Goal: Transaction & Acquisition: Purchase product/service

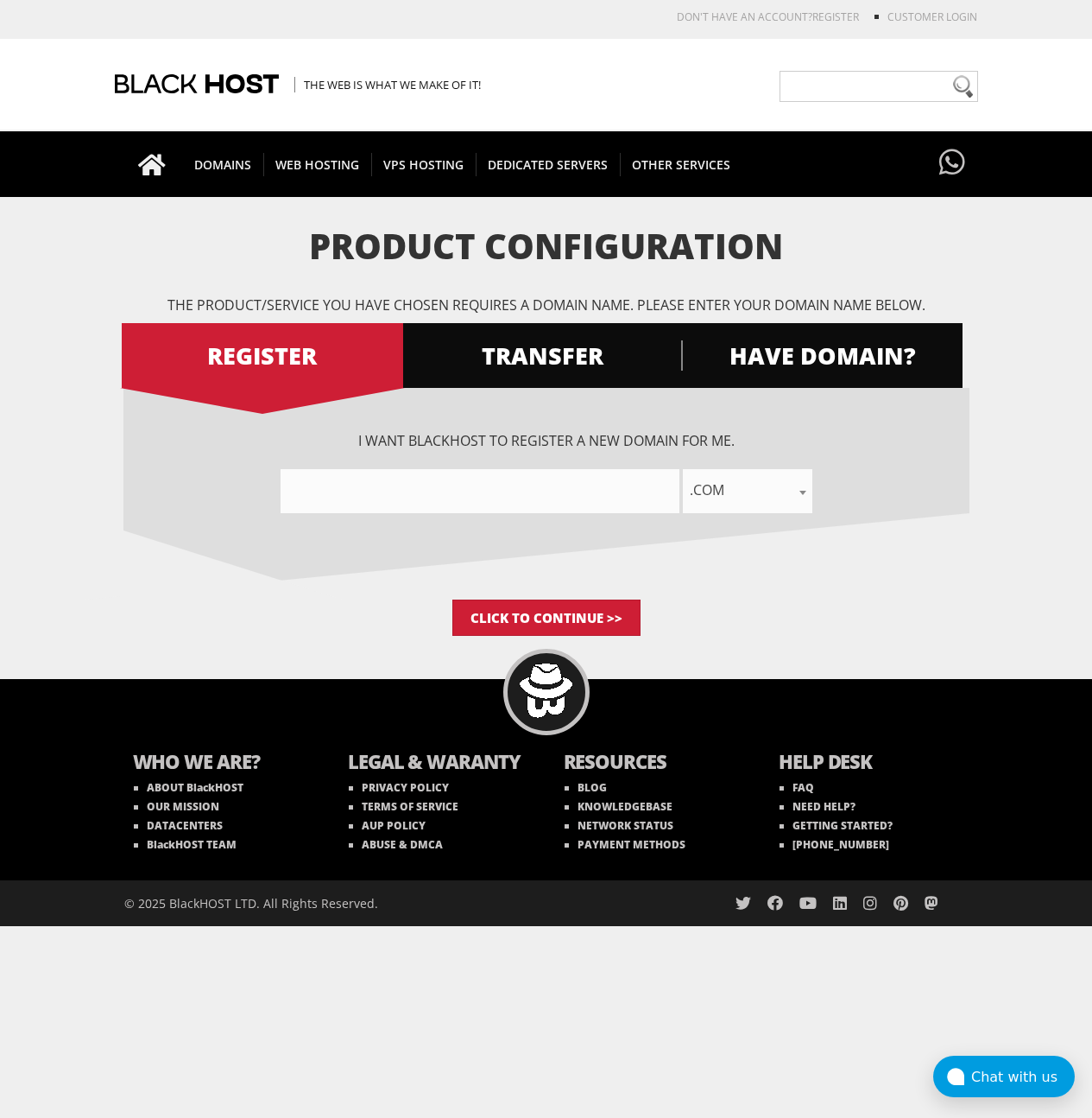
click at [516, 513] on div "I want BlackHOST to register a new domain for me. .com .net .org .us .info .biz…" at bounding box center [546, 493] width 846 height 211
click at [522, 494] on input"] "text" at bounding box center [479, 490] width 399 height 44
type input"] "dasdas-adsd-adasdasd-adsdas"
click at [512, 600] on input "Click to Continue >>" at bounding box center [546, 618] width 188 height 37
click at [525, 613] on input "Click to Continue >>" at bounding box center [546, 618] width 188 height 37
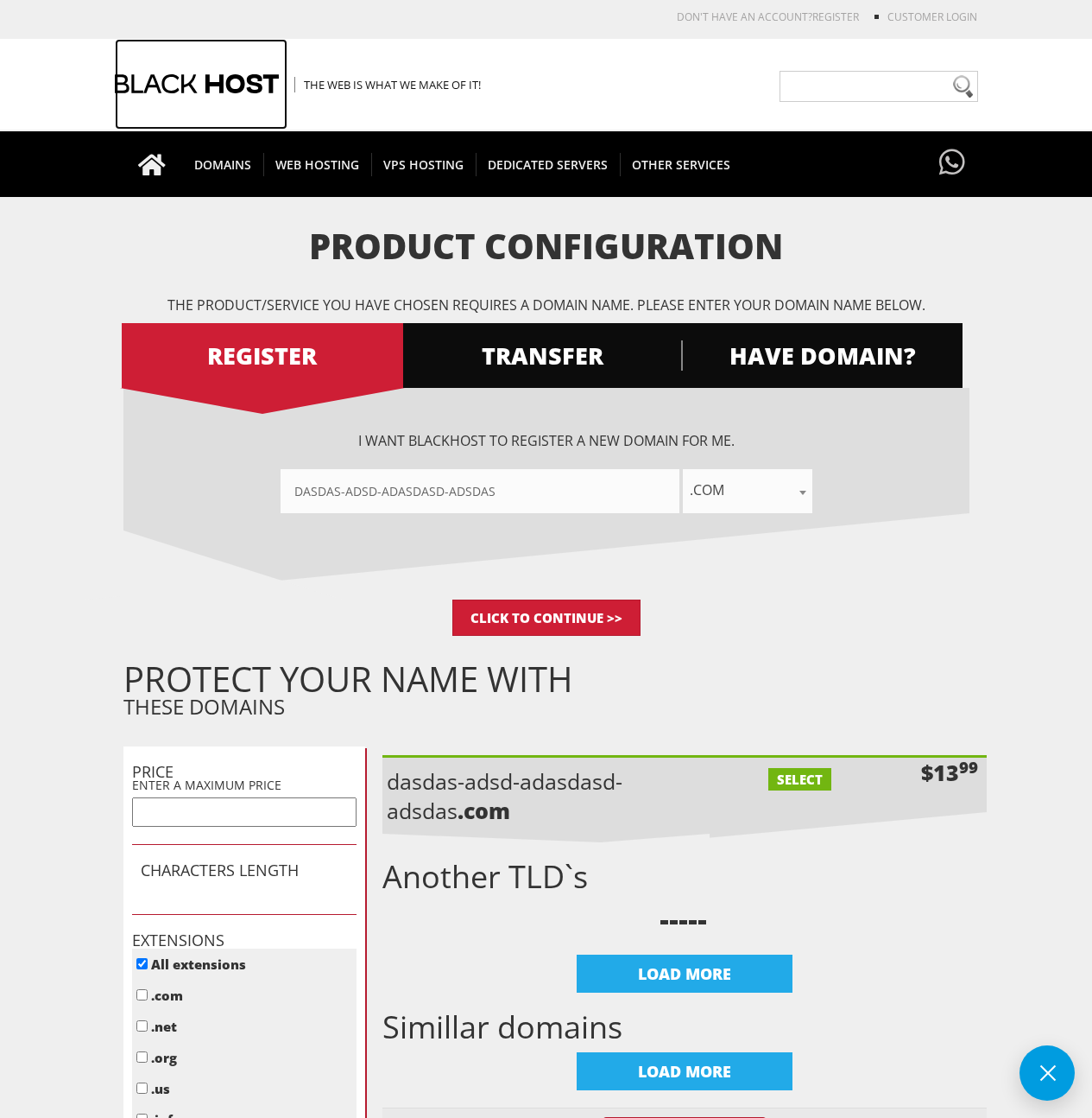
click at [229, 94] on div at bounding box center [200, 84] width 173 height 91
click at [827, 156] on ul "DOMAINS WWW Domain Registration Register your domain before someone else does! …" at bounding box center [554, 164] width 862 height 66
